Goal: Task Accomplishment & Management: Manage account settings

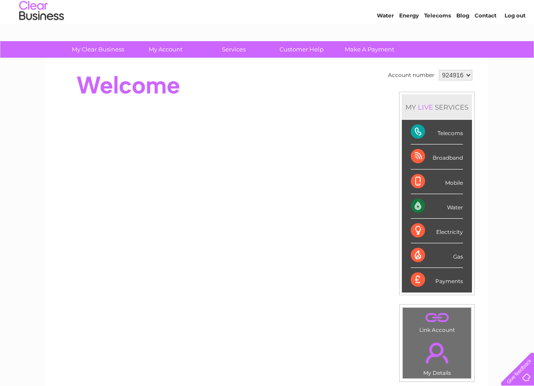
scroll to position [46, 0]
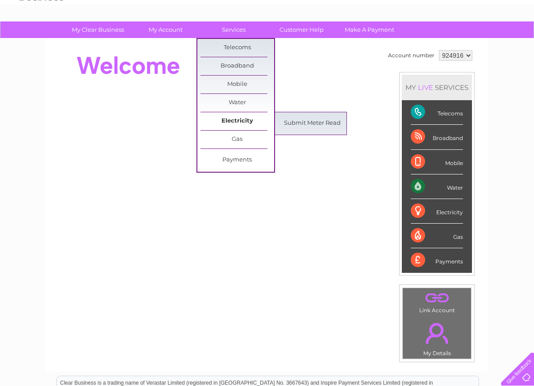
click at [235, 121] on link "Electricity" at bounding box center [238, 121] width 74 height 18
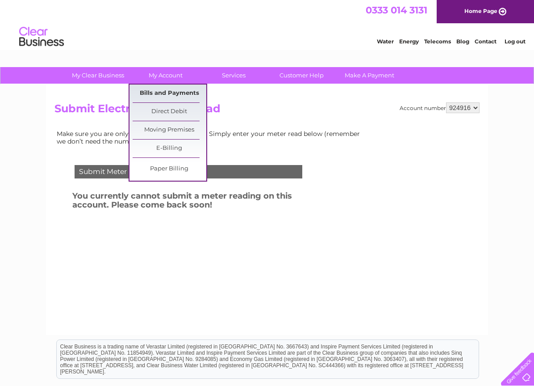
click at [164, 92] on link "Bills and Payments" at bounding box center [170, 93] width 74 height 18
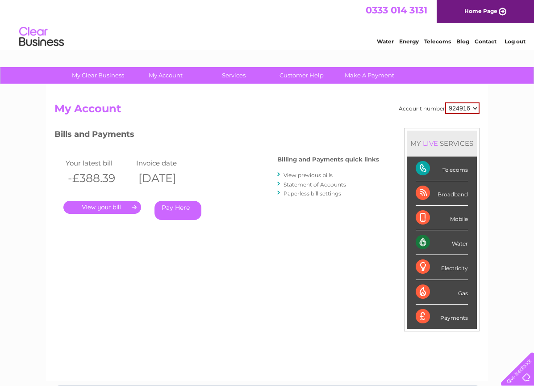
click at [100, 207] on link "." at bounding box center [102, 207] width 78 height 13
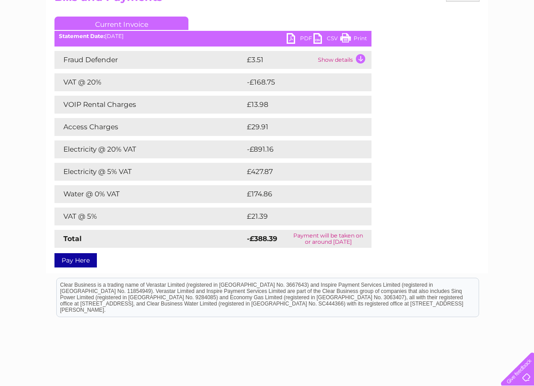
scroll to position [91, 0]
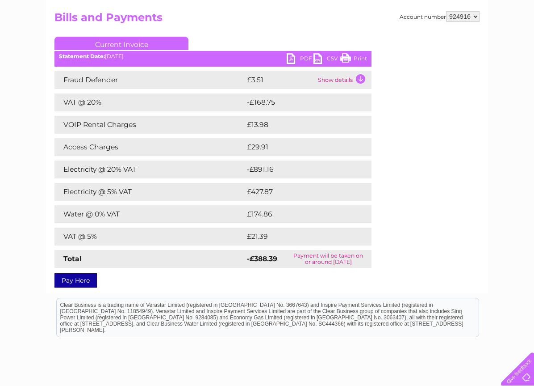
click at [293, 58] on link "PDF" at bounding box center [300, 59] width 27 height 13
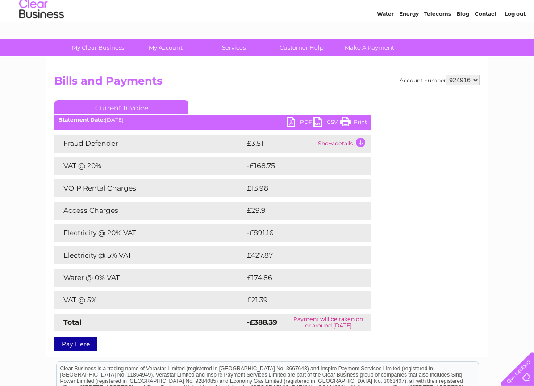
scroll to position [0, 0]
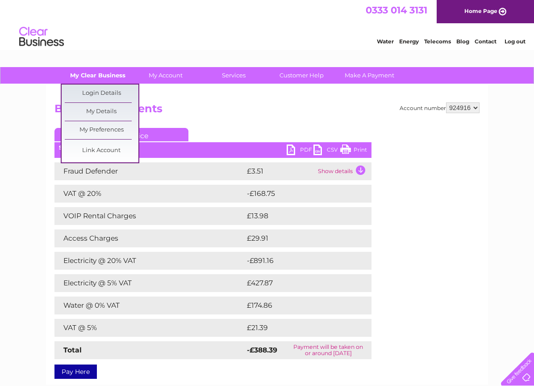
click at [98, 78] on link "My Clear Business" at bounding box center [98, 75] width 74 height 17
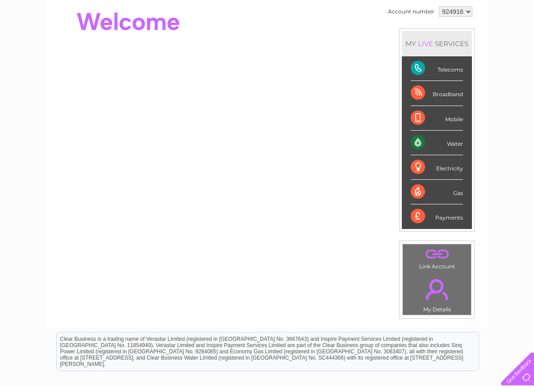
scroll to position [46, 0]
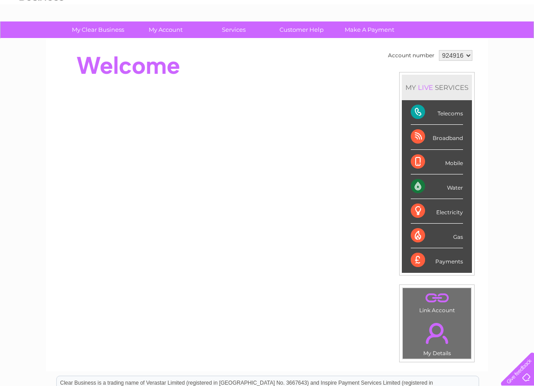
click at [415, 207] on div "Electricity" at bounding box center [437, 211] width 52 height 25
click at [415, 182] on div "Water" at bounding box center [437, 186] width 52 height 25
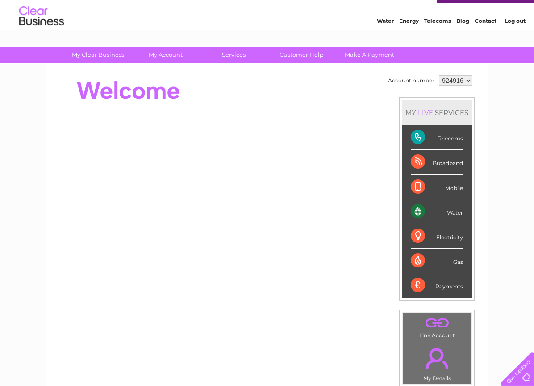
scroll to position [0, 0]
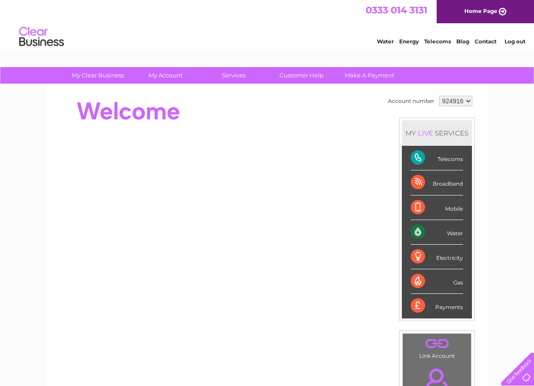
click at [414, 178] on div "Broadband" at bounding box center [437, 182] width 52 height 25
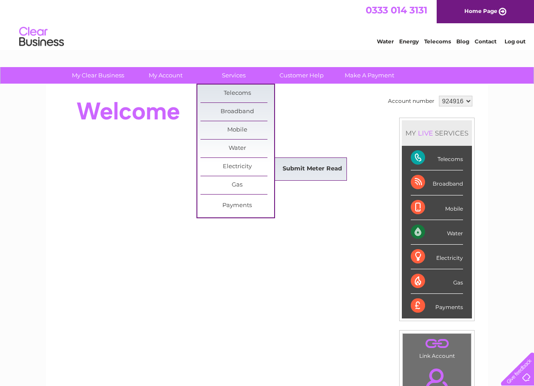
click at [301, 172] on link "Submit Meter Read" at bounding box center [313, 169] width 74 height 18
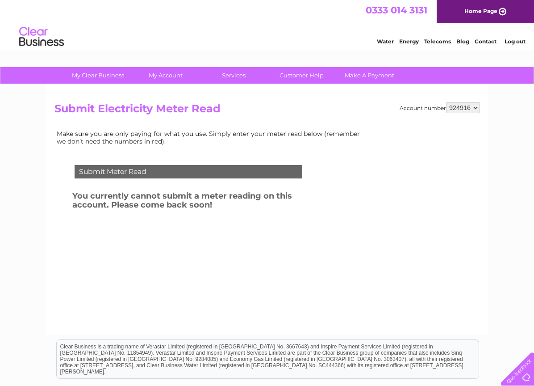
click at [407, 44] on link "Energy" at bounding box center [409, 41] width 20 height 7
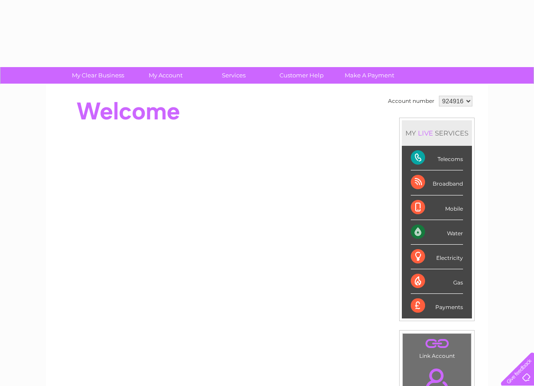
click at [465, 102] on select "924916" at bounding box center [456, 101] width 34 height 11
click at [466, 102] on select "924916" at bounding box center [456, 101] width 34 height 11
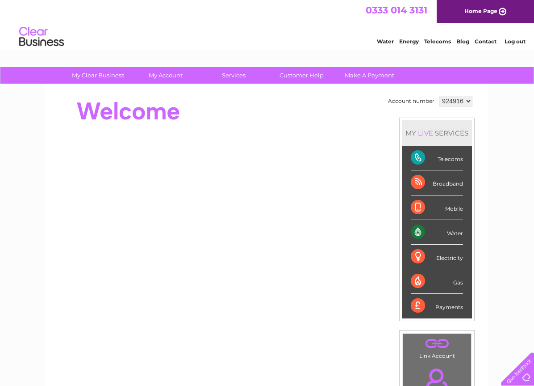
click at [439, 96] on select "924916" at bounding box center [456, 101] width 34 height 11
click at [465, 102] on select "924916" at bounding box center [456, 101] width 34 height 11
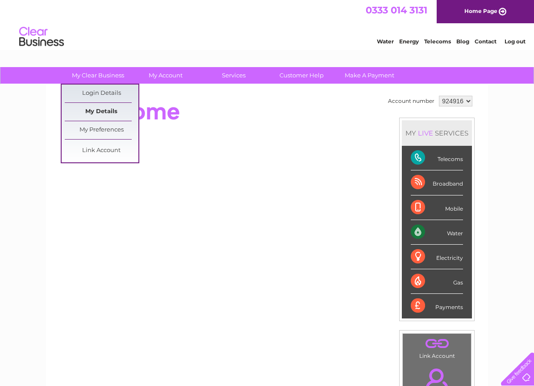
click at [98, 111] on link "My Details" at bounding box center [102, 112] width 74 height 18
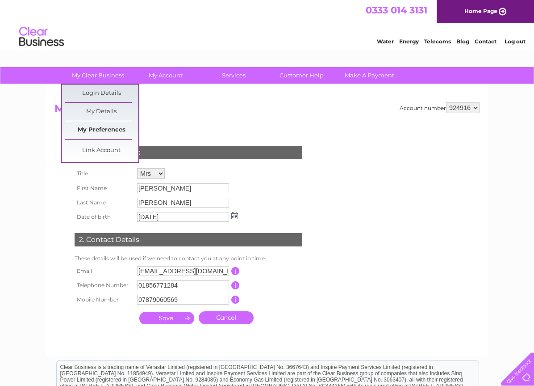
click at [94, 128] on link "My Preferences" at bounding box center [102, 130] width 74 height 18
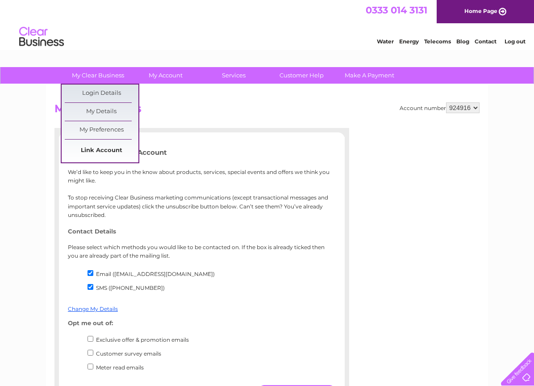
click at [92, 149] on link "Link Account" at bounding box center [102, 151] width 74 height 18
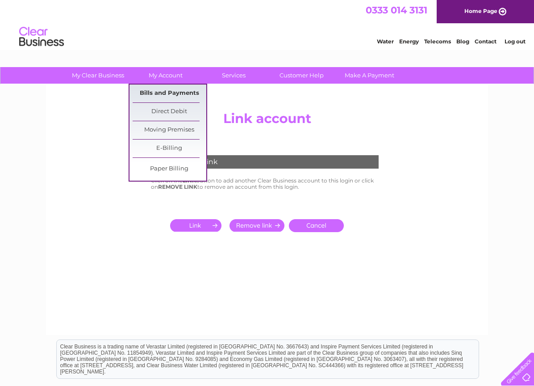
click at [158, 92] on link "Bills and Payments" at bounding box center [170, 93] width 74 height 18
